Goal: Check status: Check status

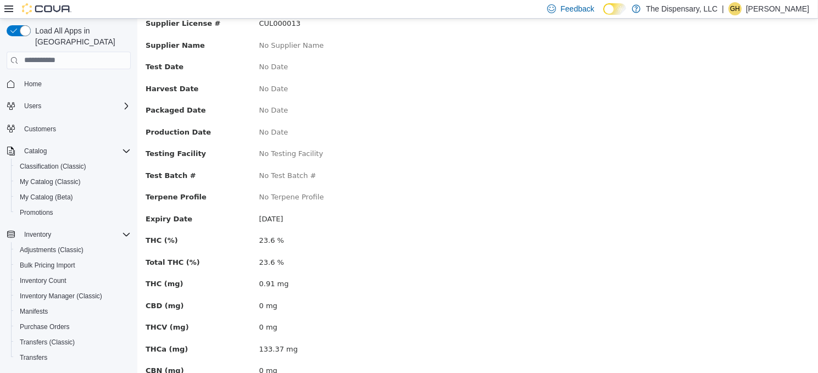
scroll to position [220, 0]
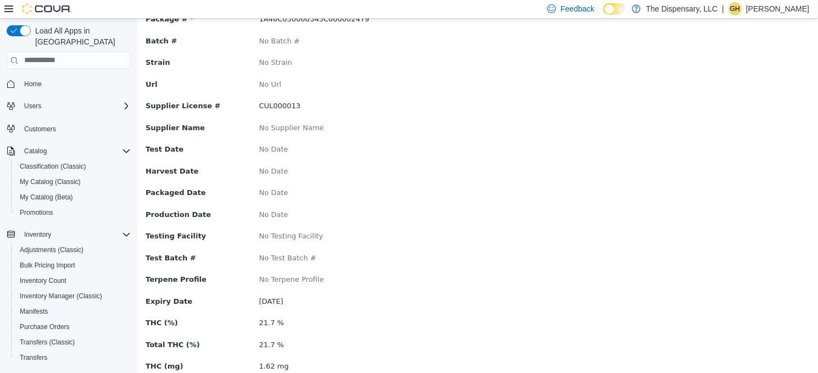
scroll to position [165, 0]
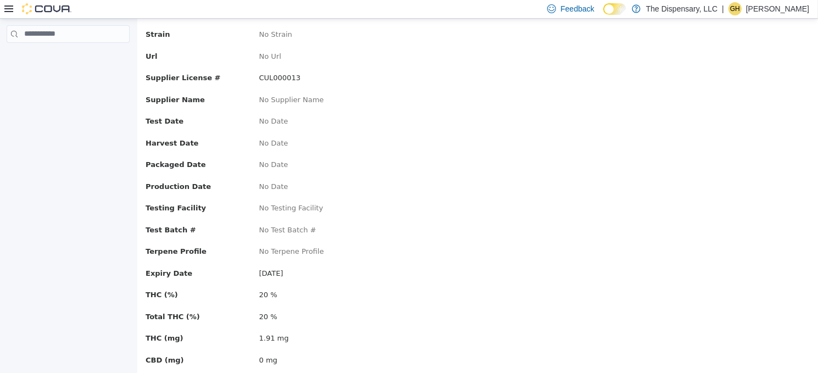
scroll to position [165, 0]
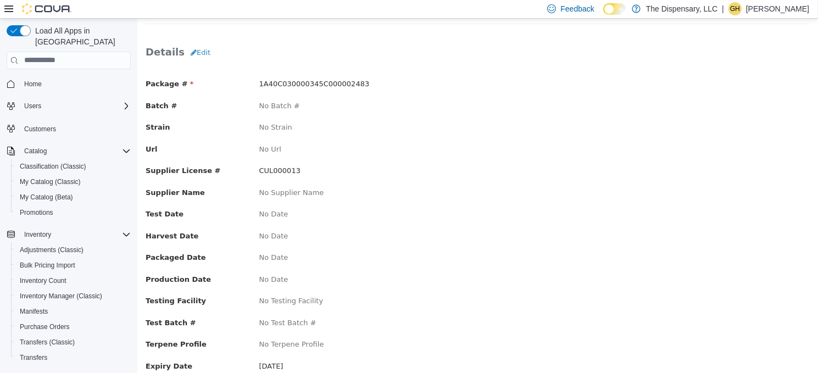
scroll to position [110, 0]
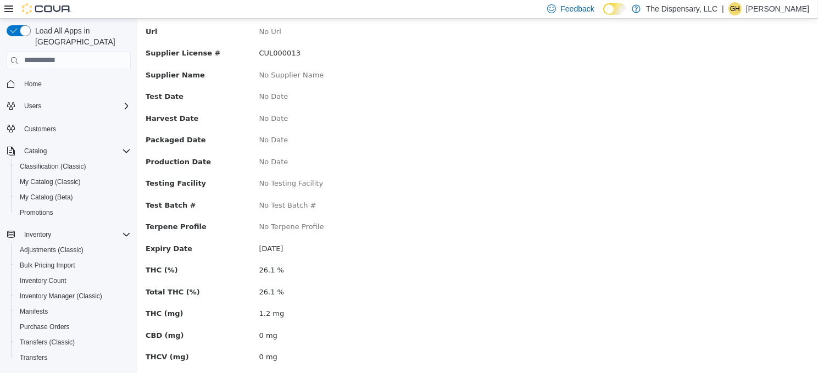
scroll to position [165, 0]
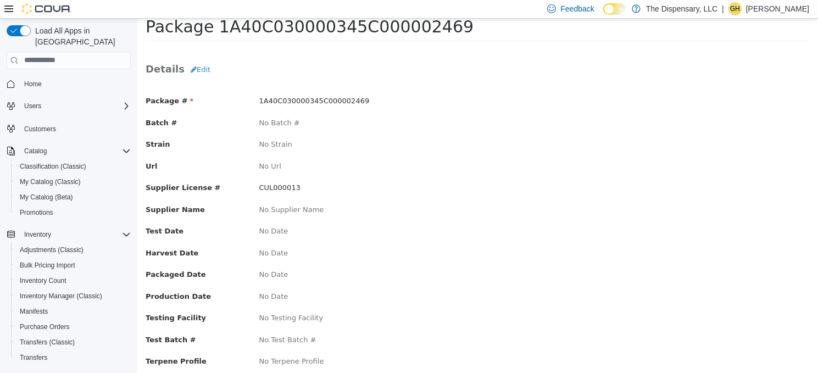
scroll to position [110, 0]
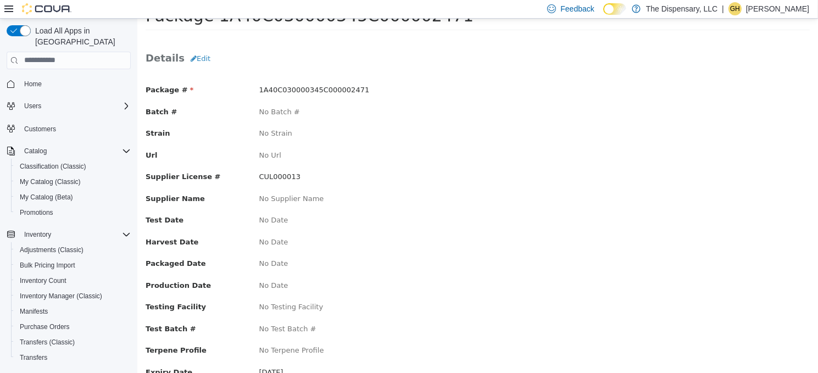
scroll to position [110, 0]
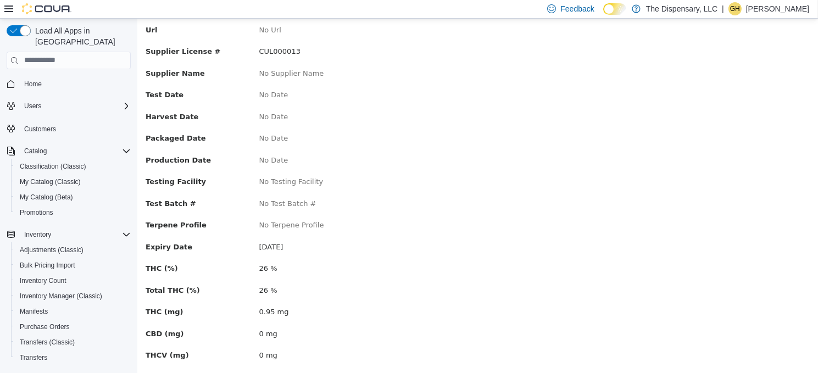
scroll to position [165, 0]
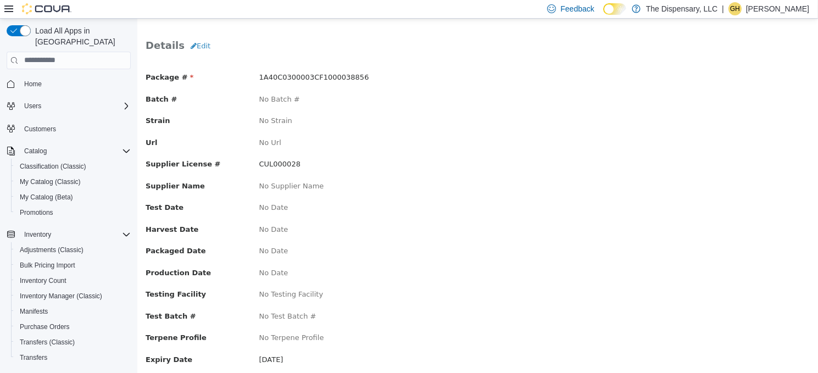
scroll to position [110, 0]
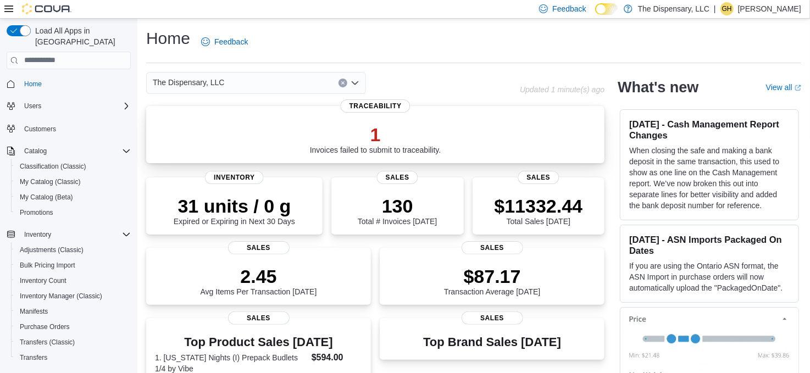
click at [383, 134] on p "1" at bounding box center [375, 135] width 131 height 22
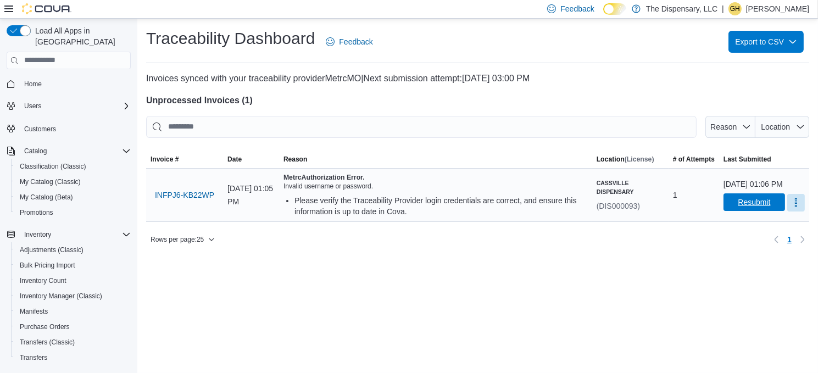
click at [738, 205] on span "Resubmit" at bounding box center [754, 202] width 32 height 11
